Goal: Find specific page/section: Find specific page/section

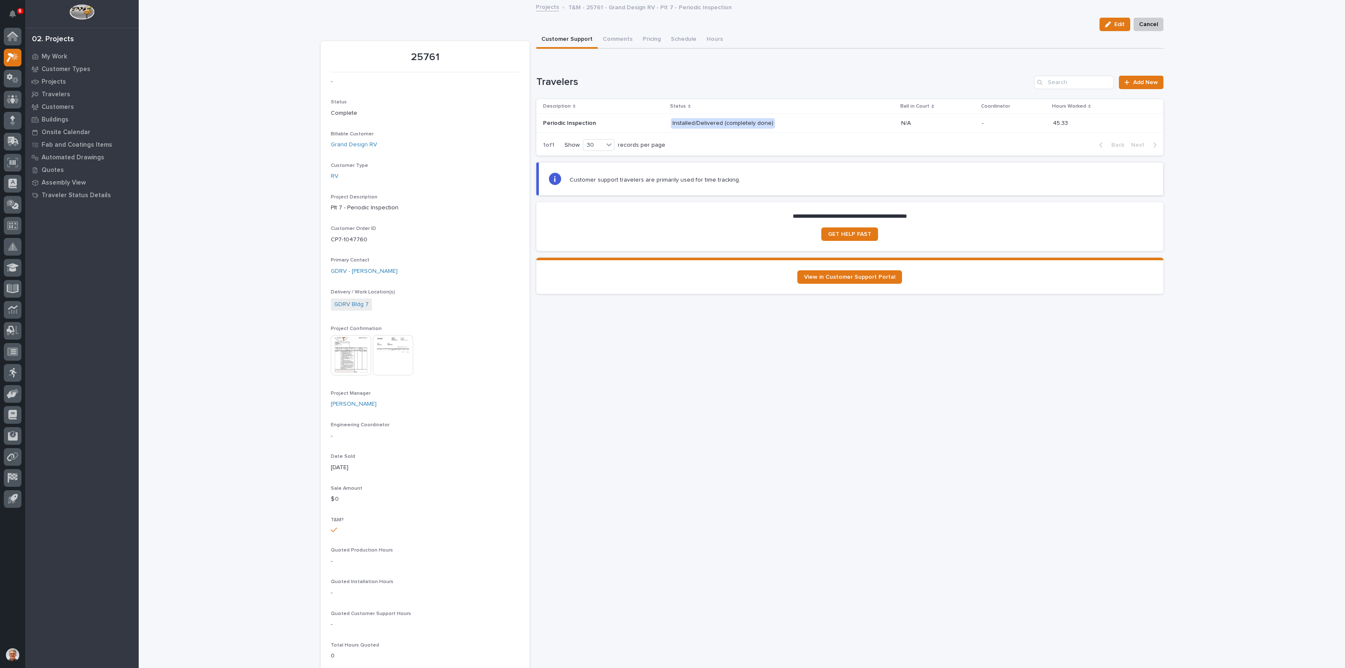
click at [341, 354] on img at bounding box center [351, 355] width 40 height 40
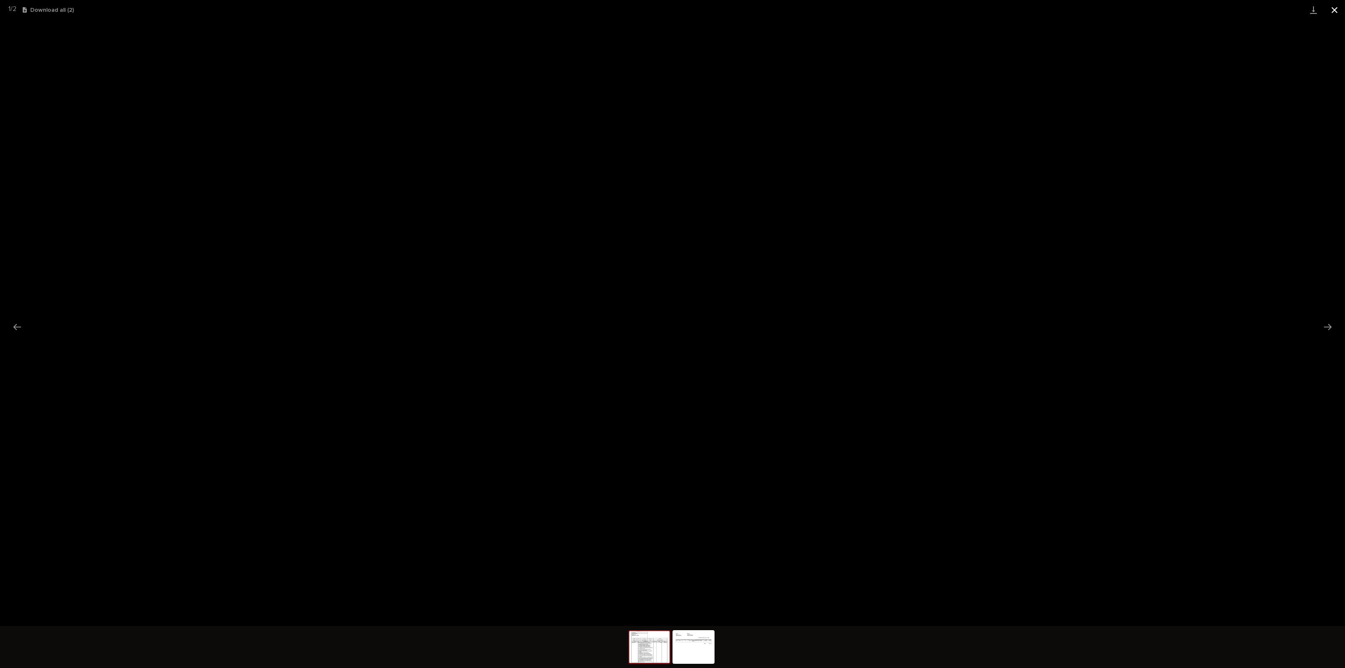
click at [1336, 7] on button "Close gallery" at bounding box center [1334, 10] width 21 height 20
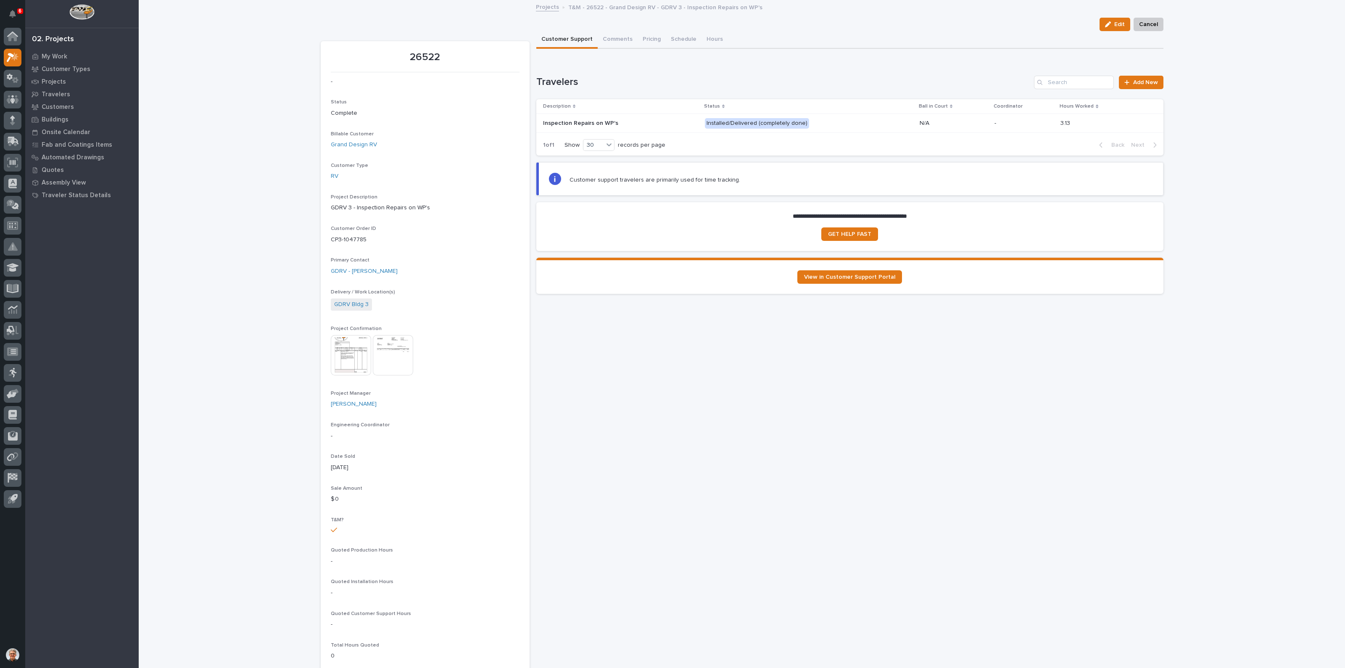
click at [341, 353] on img at bounding box center [351, 355] width 40 height 40
click at [343, 350] on img at bounding box center [351, 355] width 40 height 40
click at [344, 355] on img at bounding box center [351, 355] width 40 height 40
click at [340, 352] on img at bounding box center [351, 355] width 40 height 40
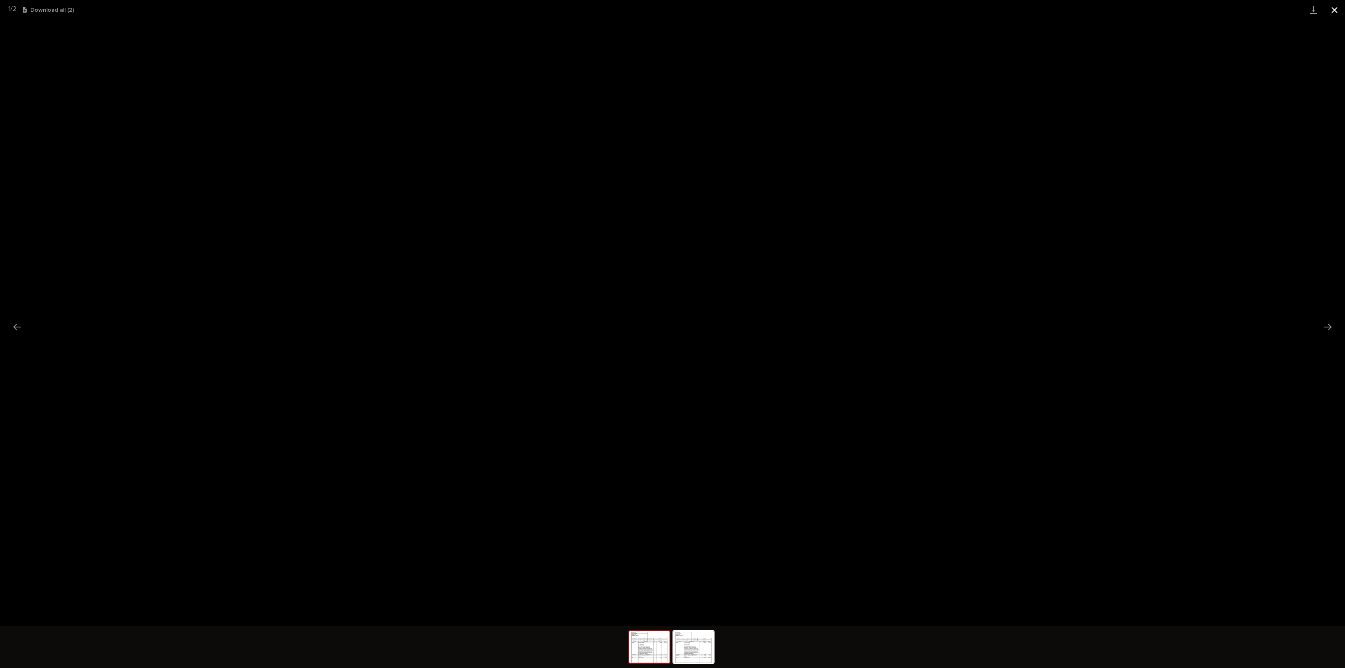
click at [1339, 9] on button "Close gallery" at bounding box center [1334, 10] width 21 height 20
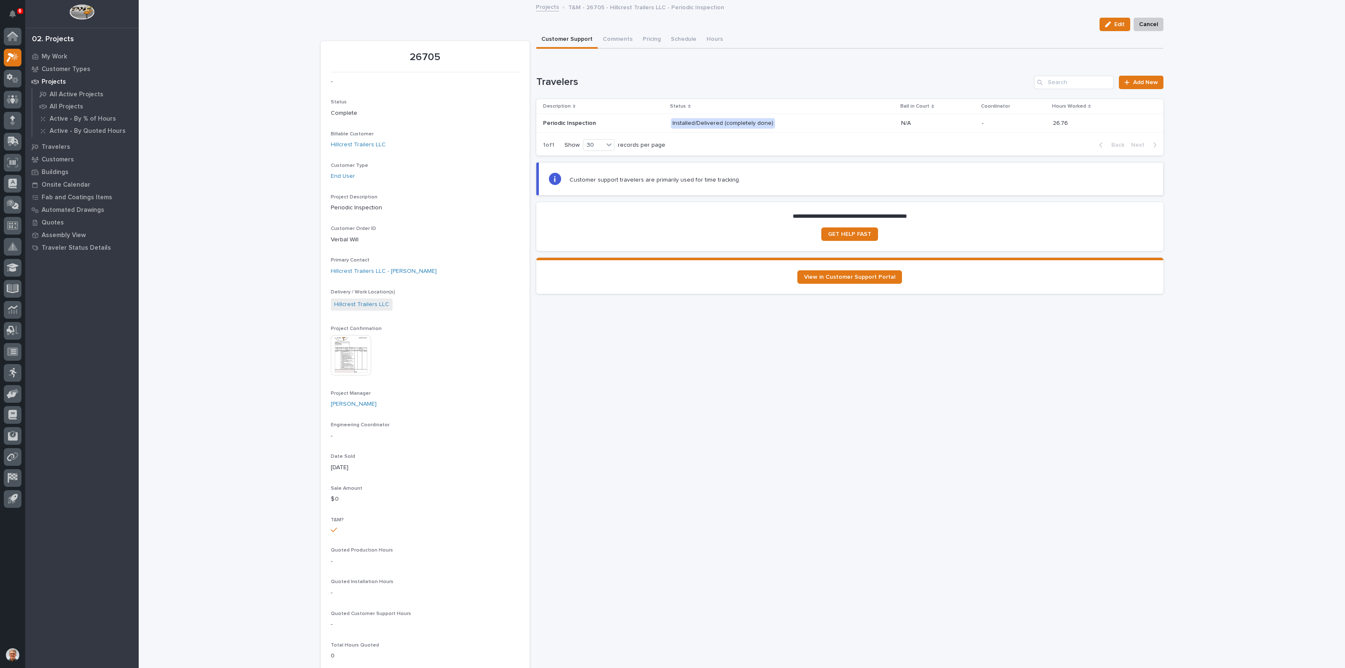
click at [341, 354] on img at bounding box center [351, 355] width 40 height 40
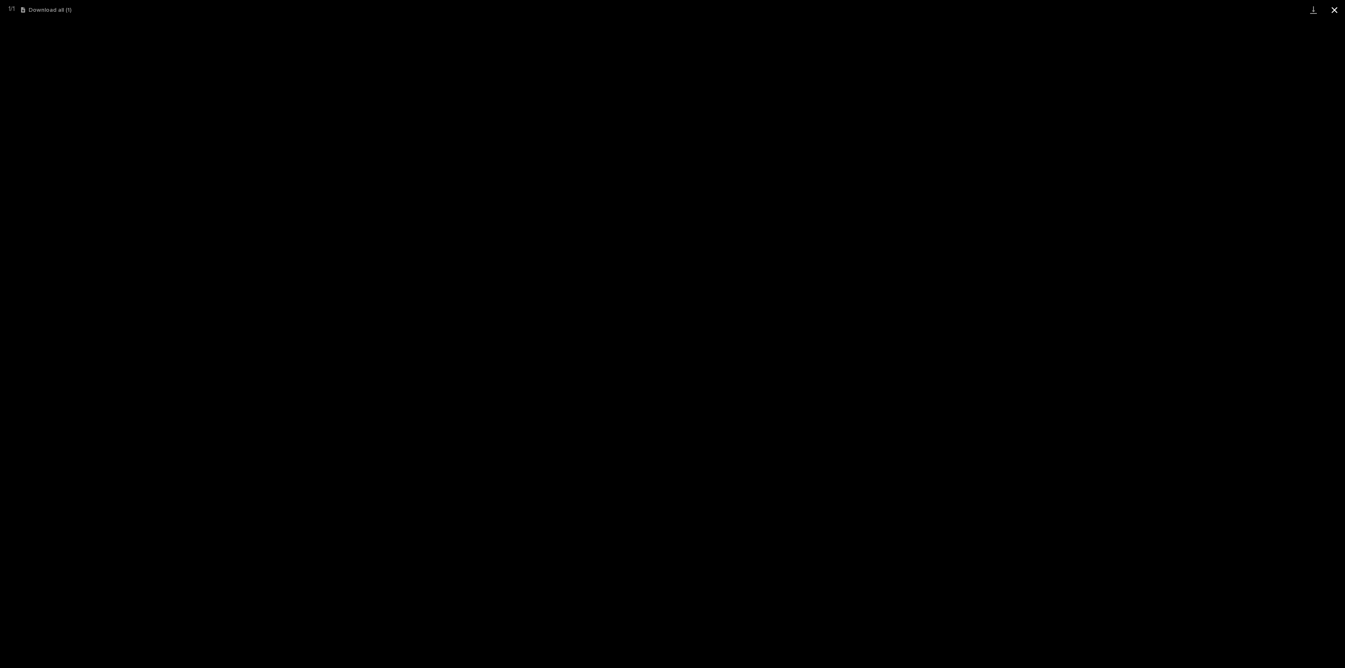
click at [1332, 9] on button "Close gallery" at bounding box center [1334, 10] width 21 height 20
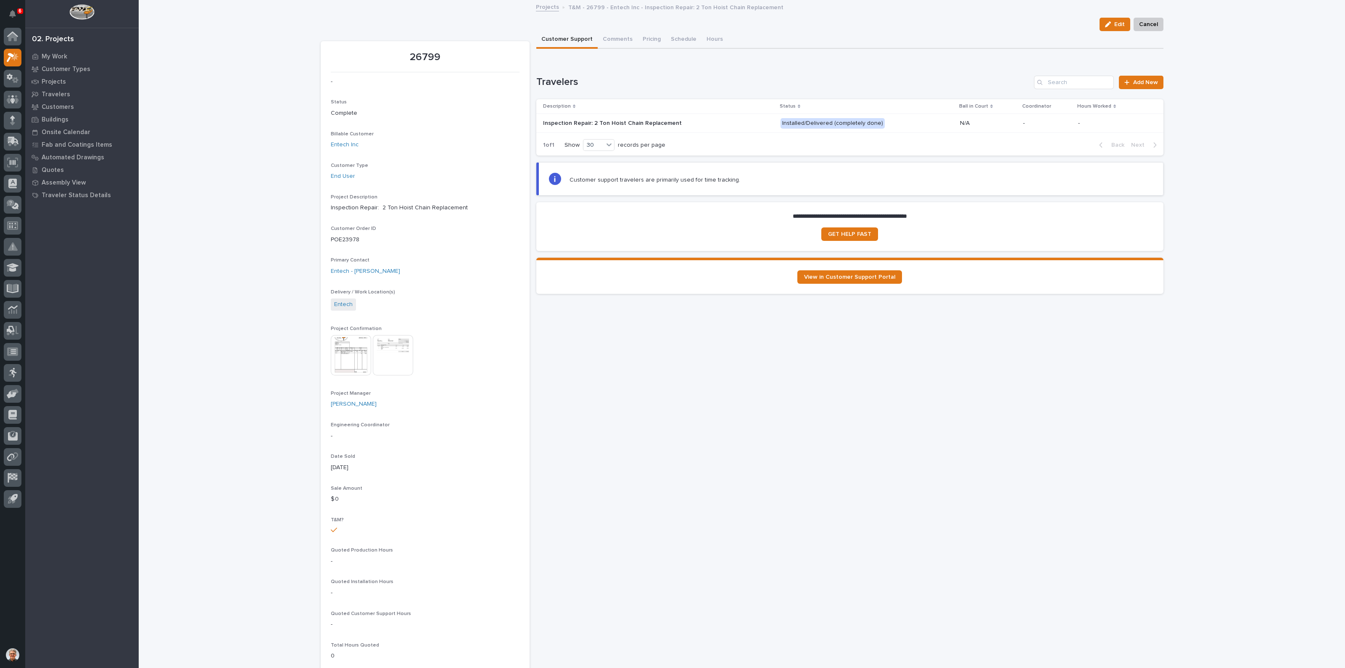
click at [348, 352] on img at bounding box center [351, 355] width 40 height 40
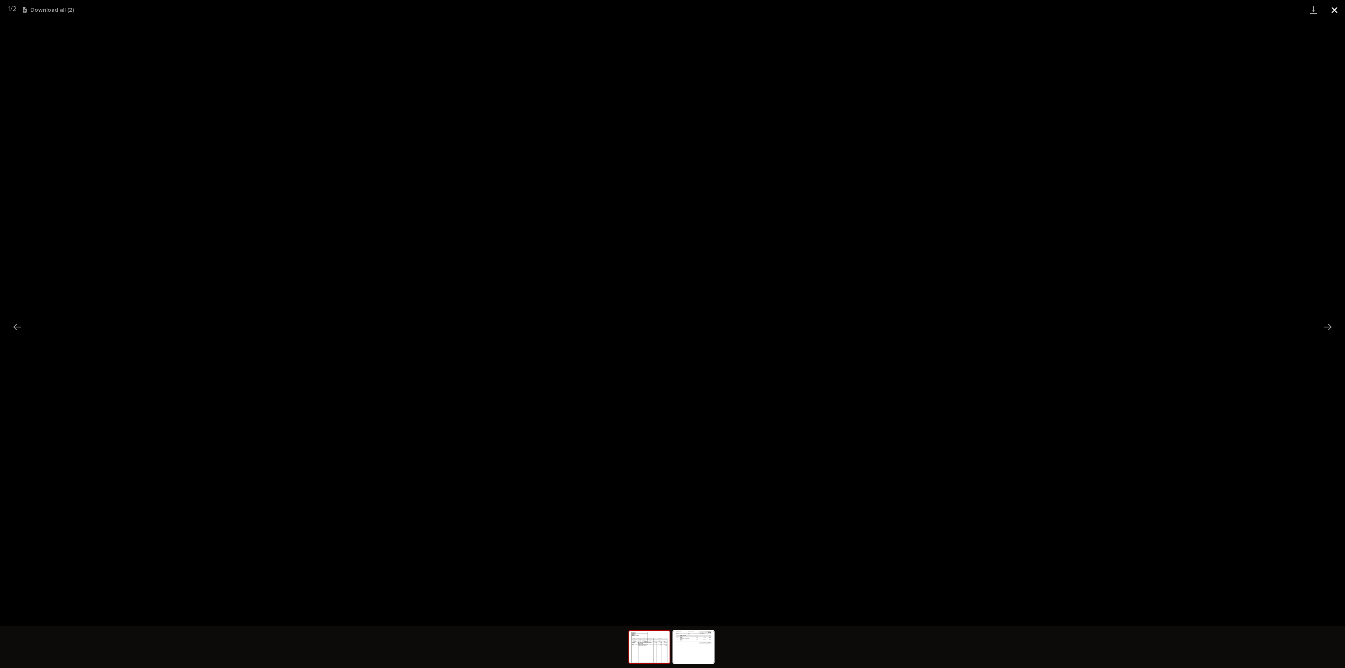
click at [1336, 10] on button "Close gallery" at bounding box center [1334, 10] width 21 height 20
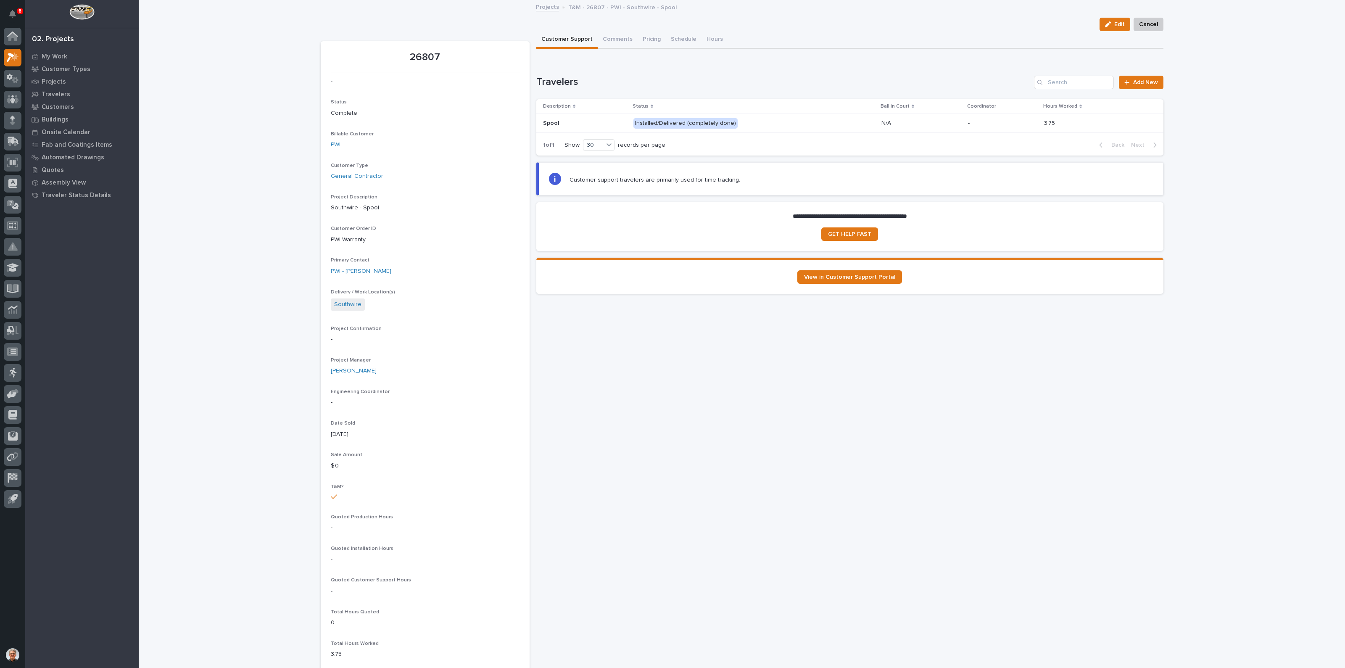
click at [699, 122] on div "Installed/Delivered (completely done)" at bounding box center [686, 123] width 104 height 11
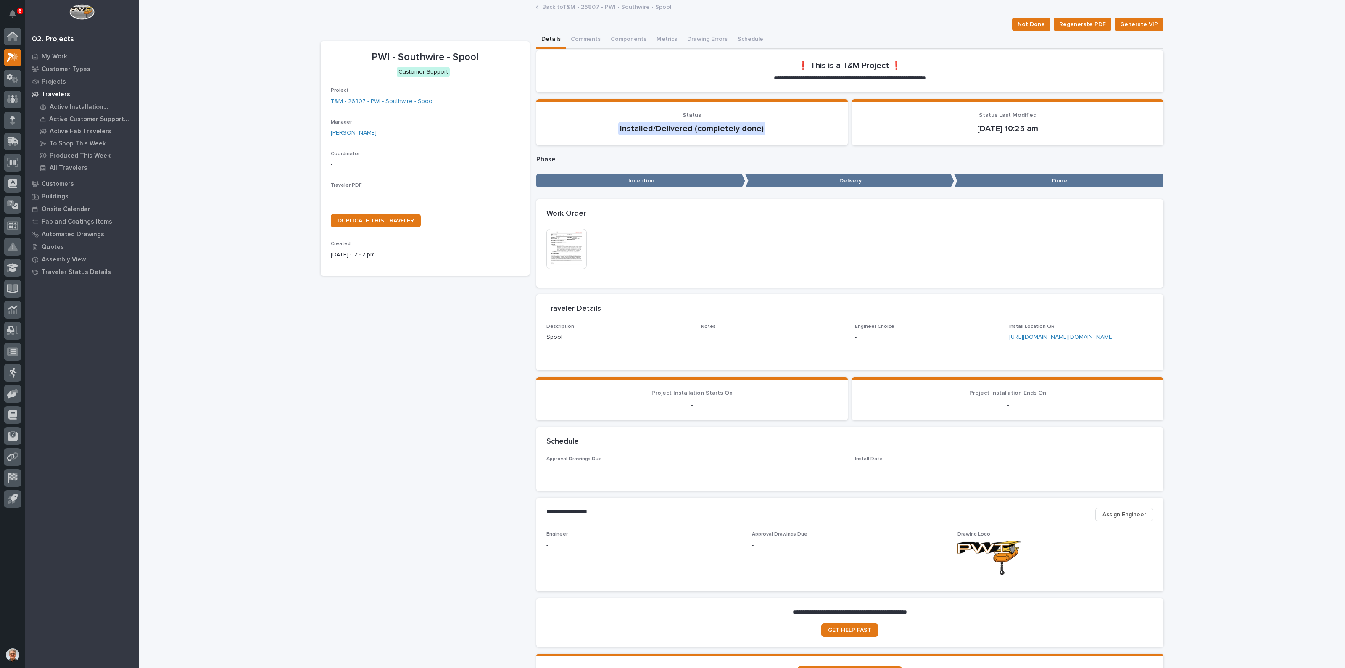
click at [561, 248] on img at bounding box center [567, 249] width 40 height 40
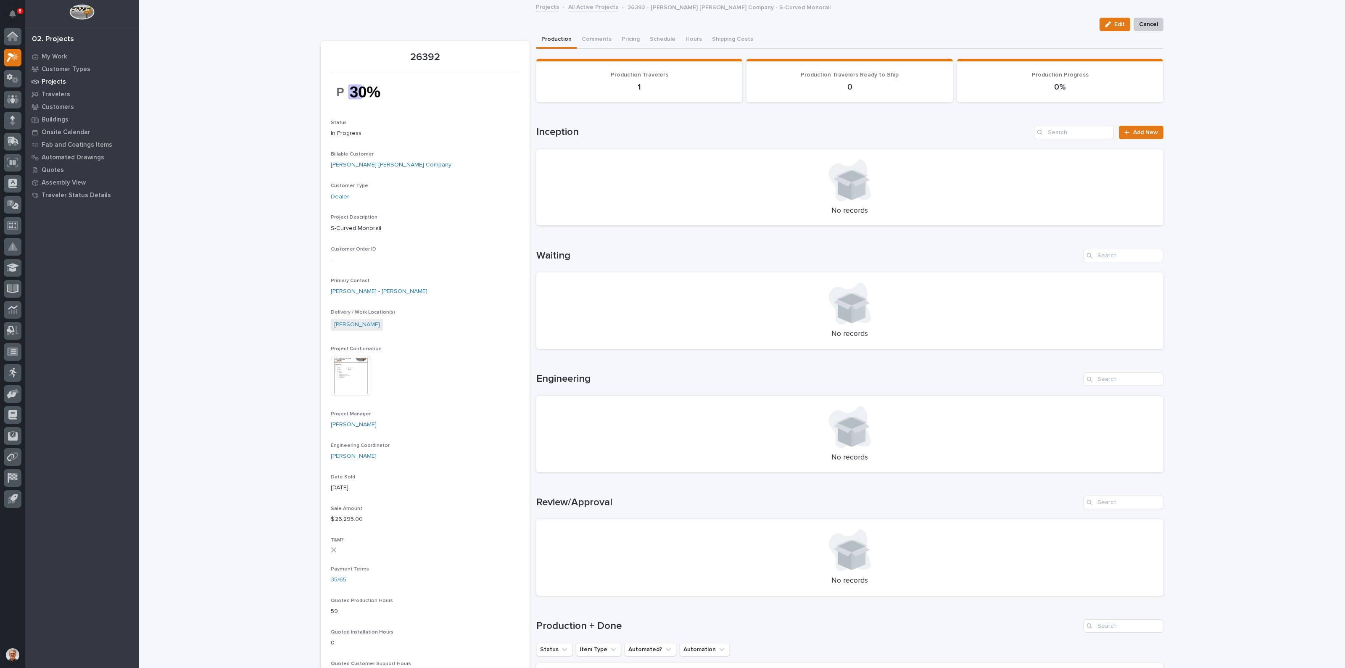
click at [48, 80] on p "Projects" at bounding box center [54, 82] width 24 height 8
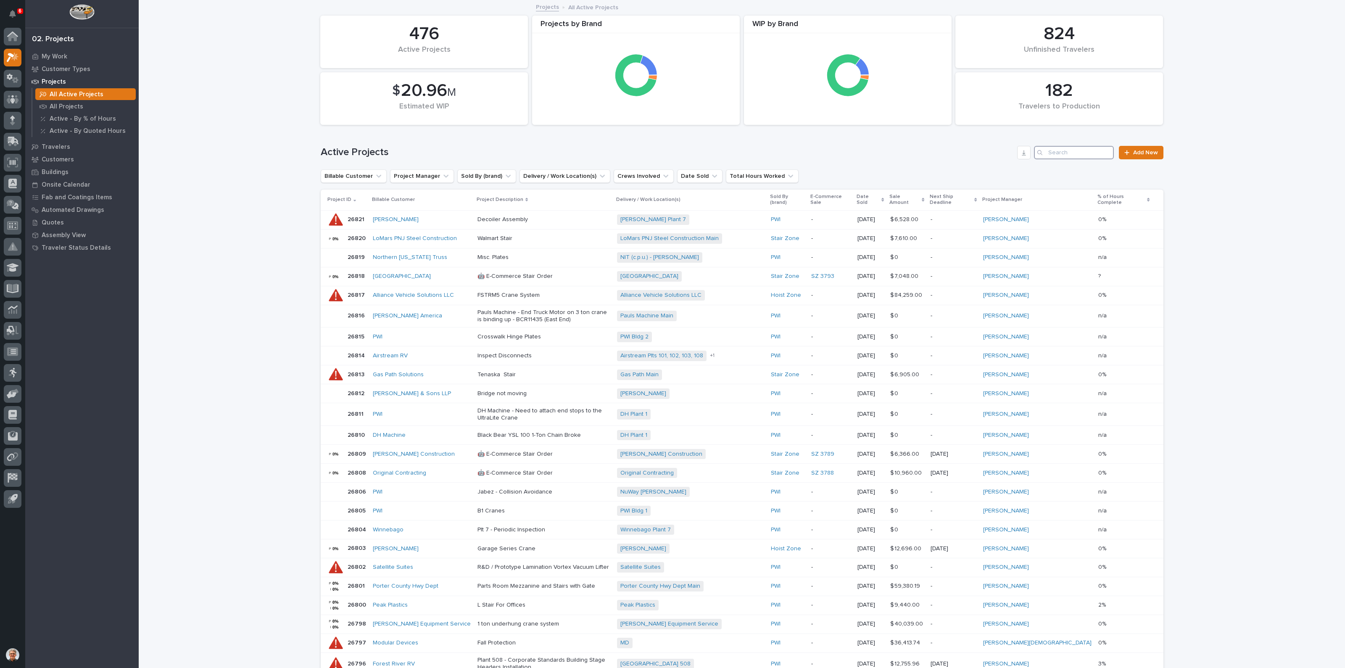
click at [1051, 152] on input "Search" at bounding box center [1074, 152] width 80 height 13
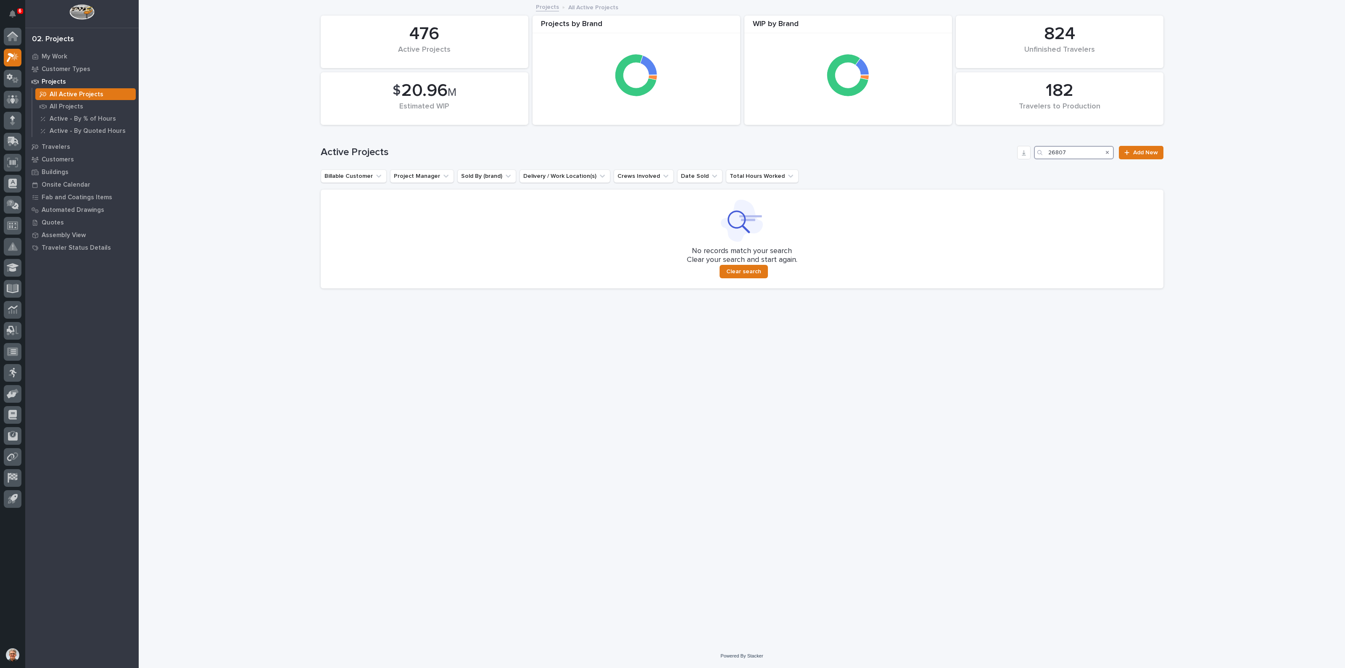
type input "26807"
click at [814, 428] on div "Loading... Saving… Loading... Saving… 182 Travelers to Production 476 Active Pr…" at bounding box center [742, 312] width 851 height 622
click at [68, 105] on p "All Projects" at bounding box center [67, 107] width 34 height 8
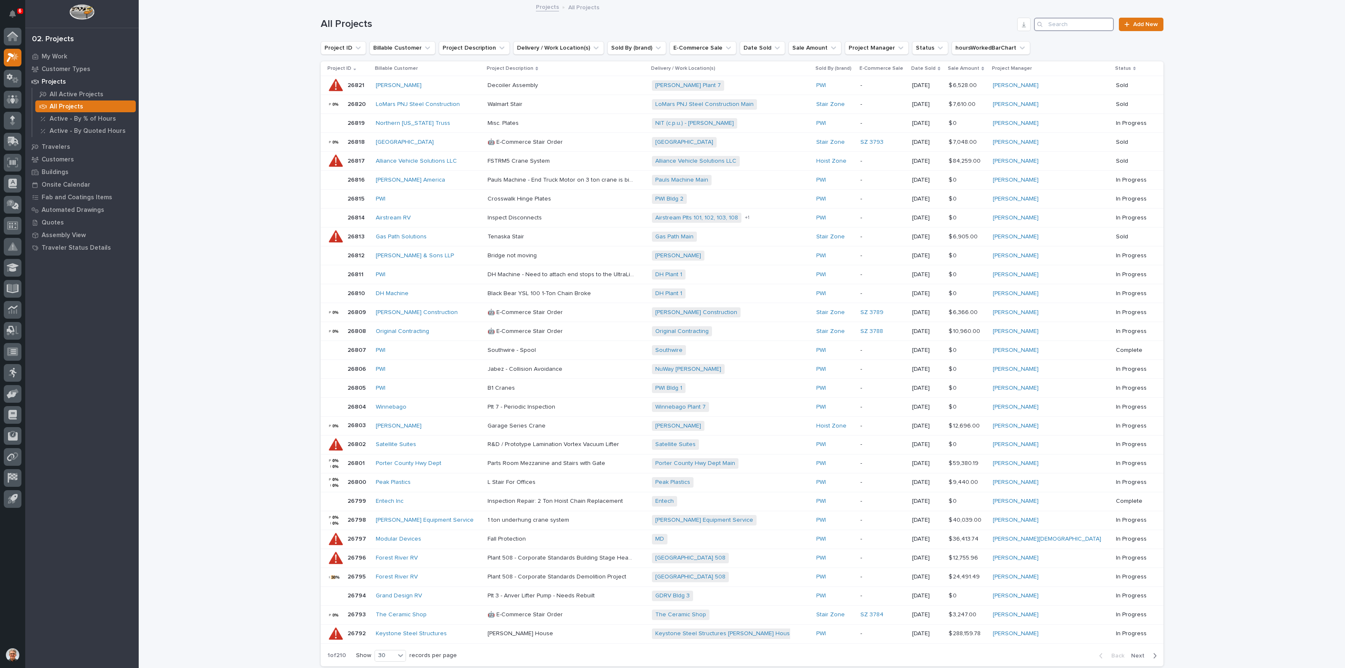
click at [1064, 25] on input "Search" at bounding box center [1074, 24] width 80 height 13
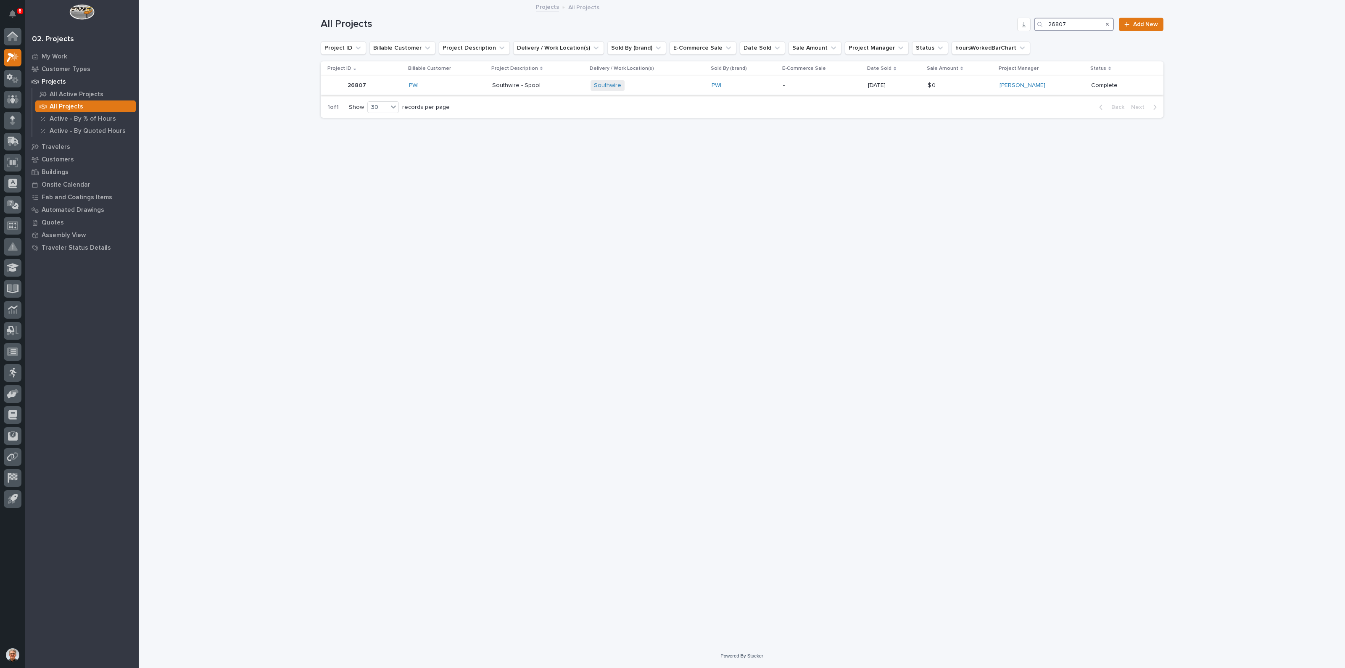
type input "26807"
click at [517, 83] on p "Southwire - Spool" at bounding box center [517, 84] width 50 height 9
